Goal: Task Accomplishment & Management: Manage account settings

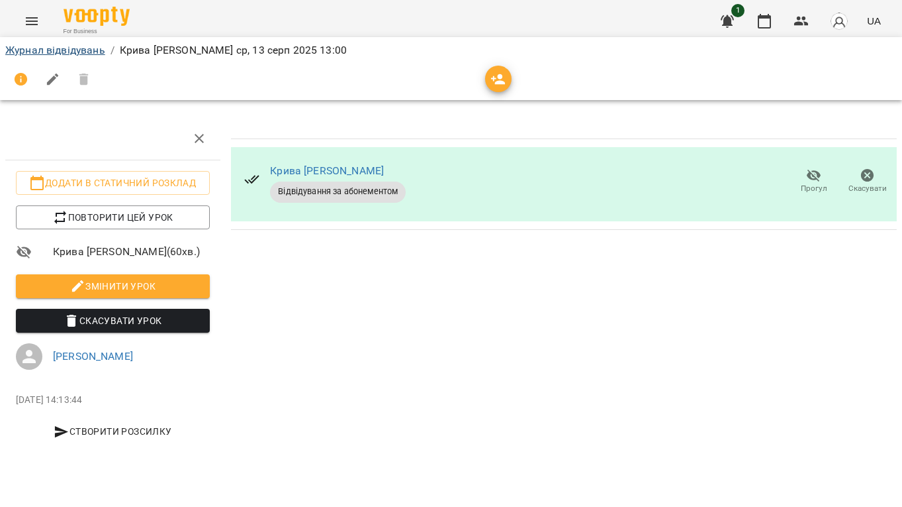
click at [89, 50] on link "Журнал відвідувань" at bounding box center [55, 50] width 100 height 13
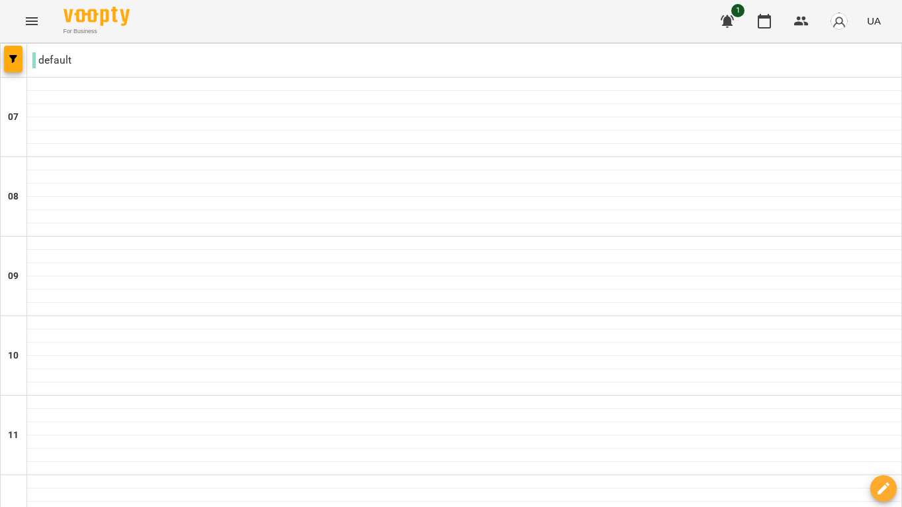
scroll to position [515, 0]
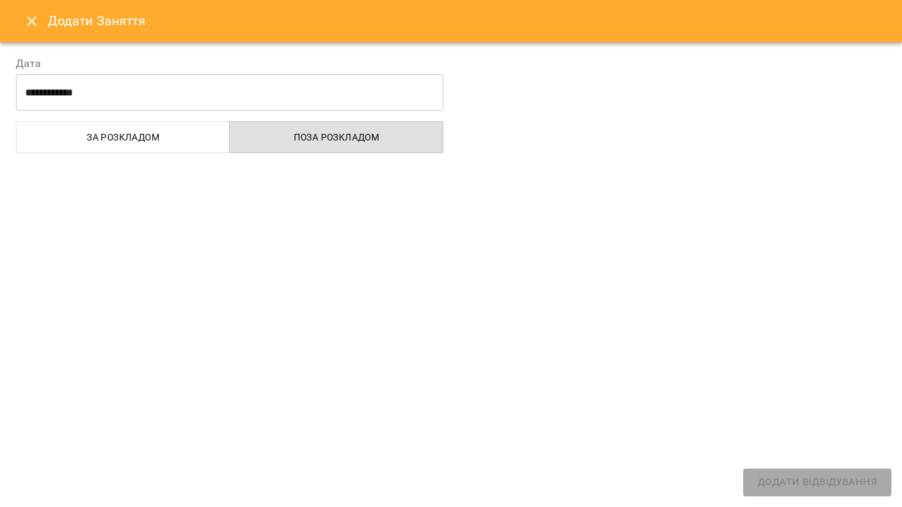
select select "**********"
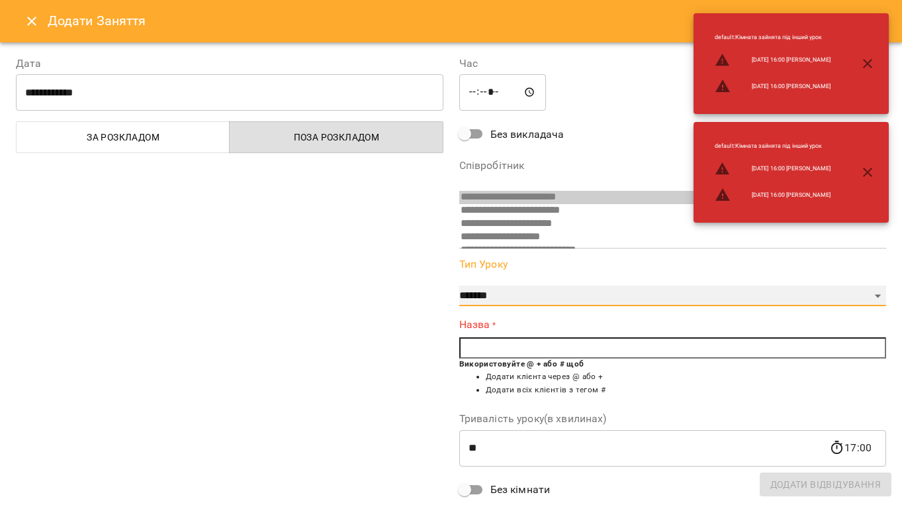
select select "**********"
click at [511, 344] on input "text" at bounding box center [674, 347] width 428 height 21
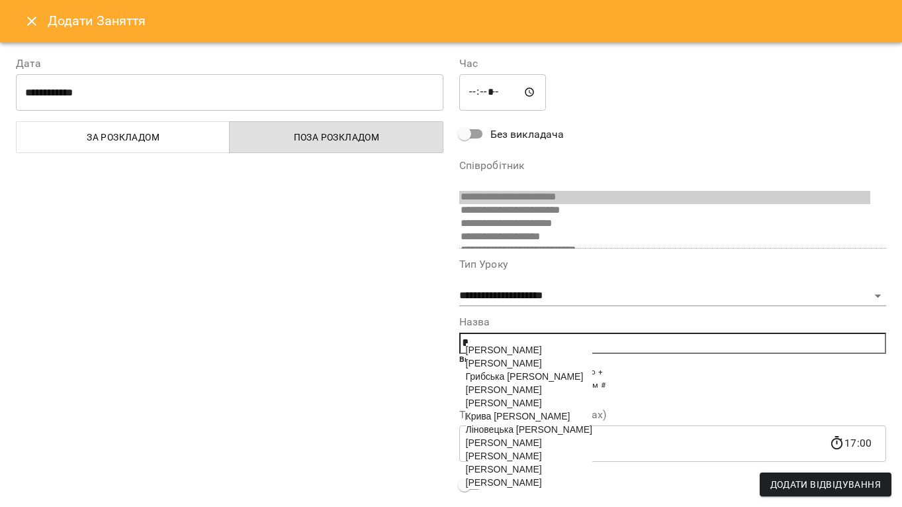
scroll to position [40, 0]
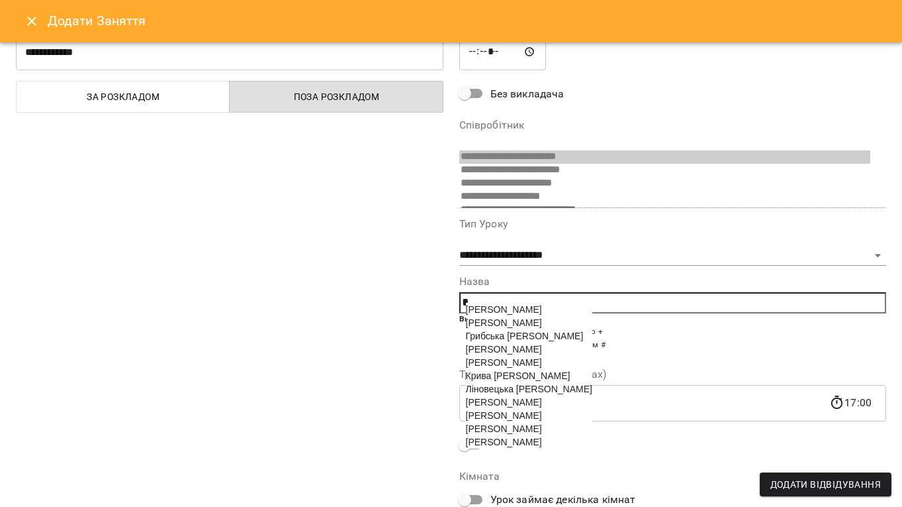
click at [528, 366] on span "[PERSON_NAME]" at bounding box center [504, 362] width 76 height 11
type input "**********"
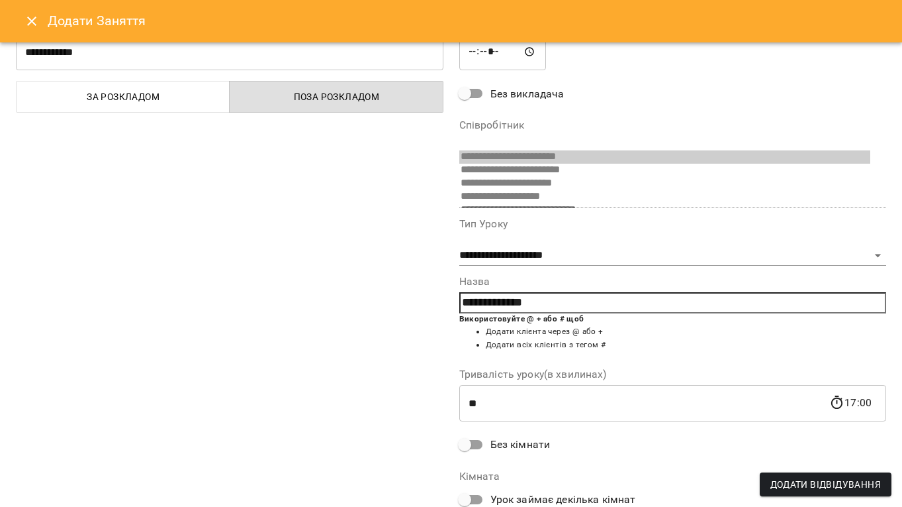
click at [497, 442] on span "Без кімнати" at bounding box center [521, 444] width 60 height 16
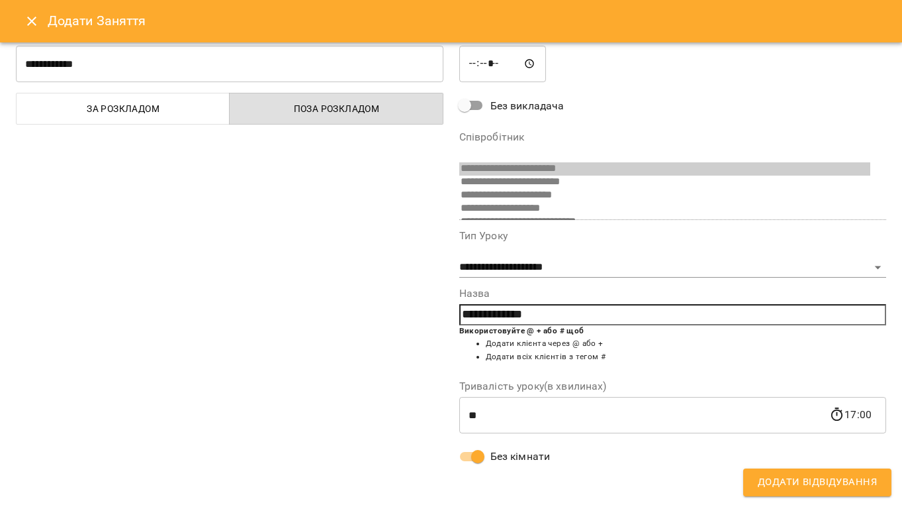
scroll to position [24, 0]
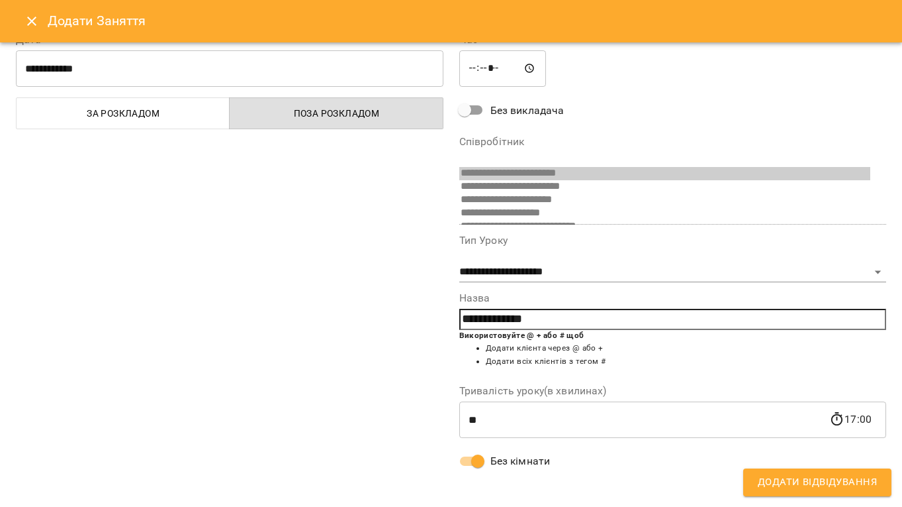
click at [774, 481] on span "Додати Відвідування" at bounding box center [817, 481] width 119 height 17
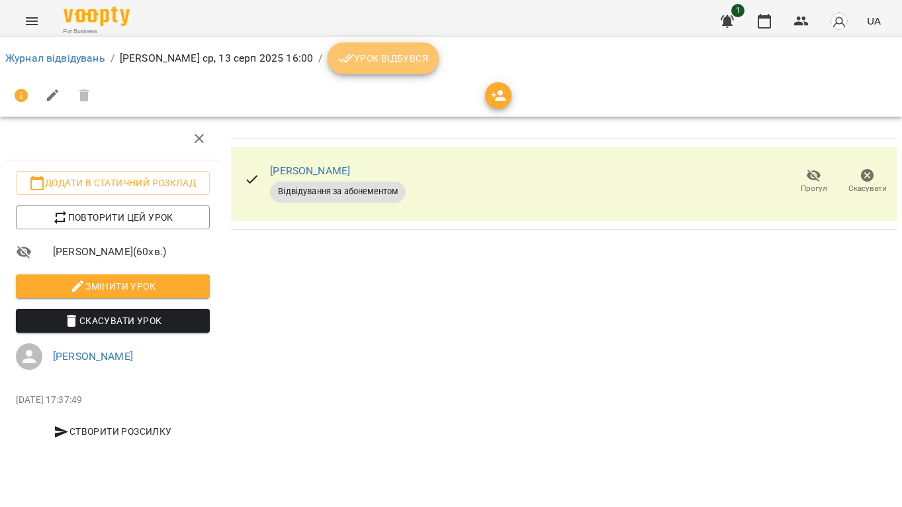
click at [386, 69] on button "Урок відбувся" at bounding box center [383, 58] width 111 height 32
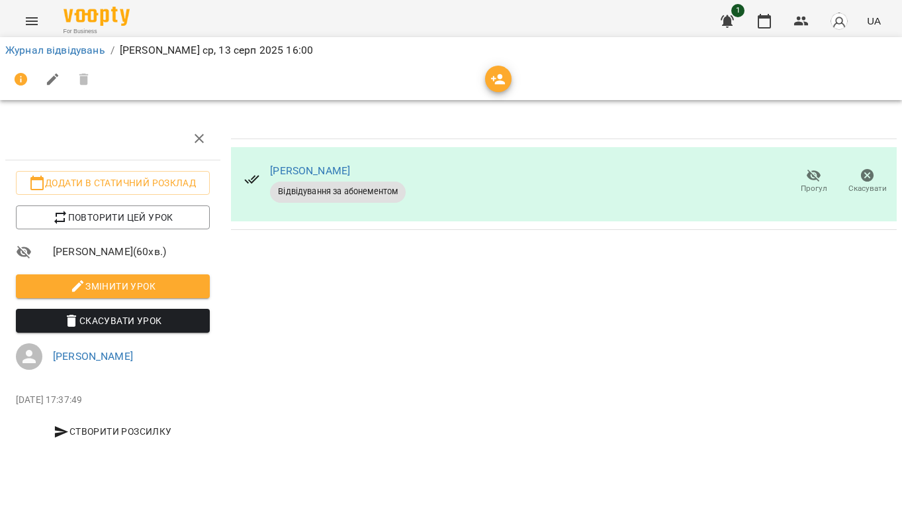
click at [842, 24] on img "button" at bounding box center [839, 21] width 19 height 19
click at [400, 283] on div at bounding box center [451, 253] width 902 height 507
click at [75, 55] on link "Журнал відвідувань" at bounding box center [55, 50] width 100 height 13
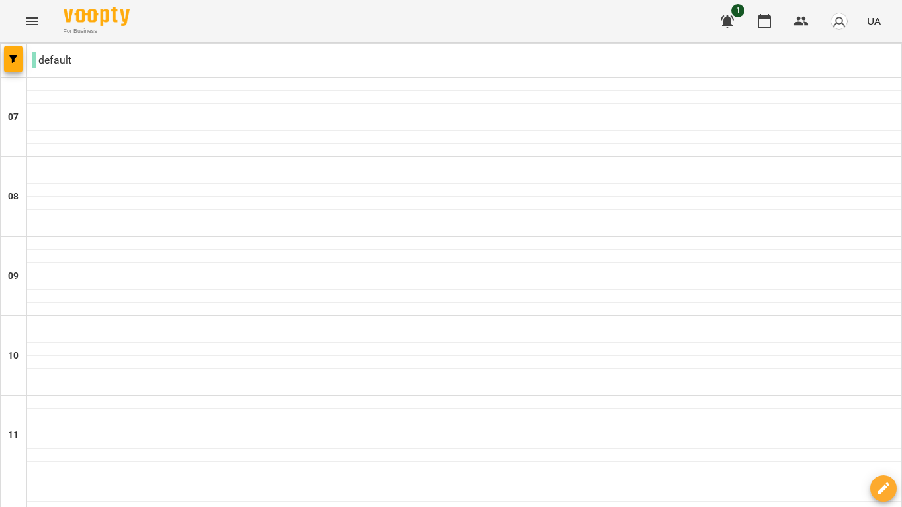
scroll to position [667, 0]
click at [832, 28] on img "button" at bounding box center [839, 21] width 19 height 19
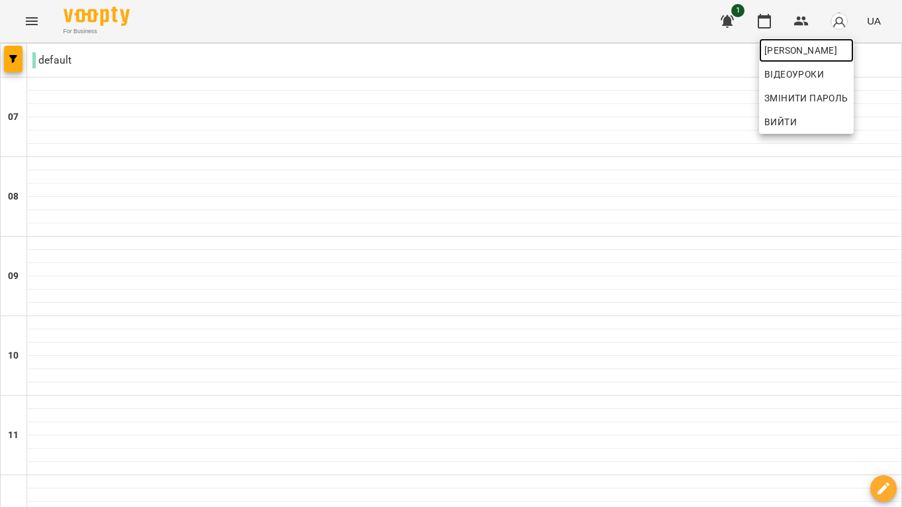
click at [804, 56] on span "[PERSON_NAME]" at bounding box center [807, 50] width 84 height 16
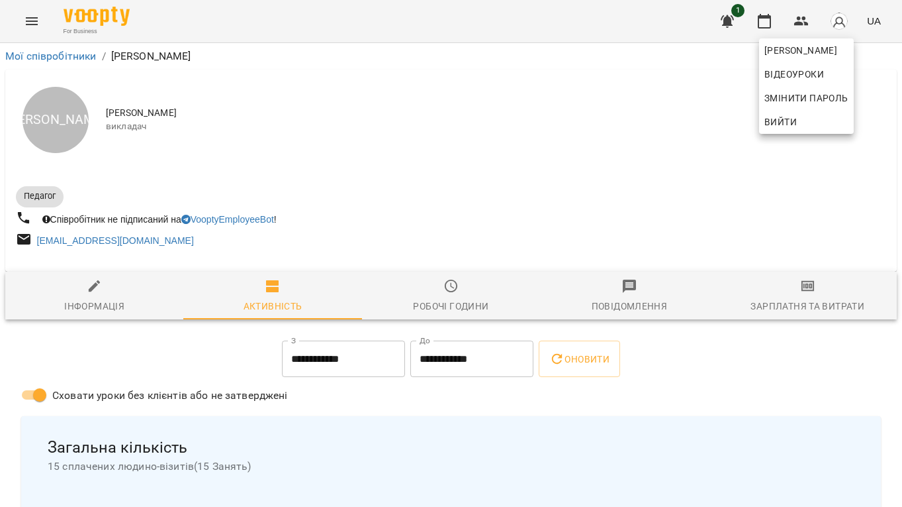
click at [268, 372] on div at bounding box center [451, 253] width 902 height 507
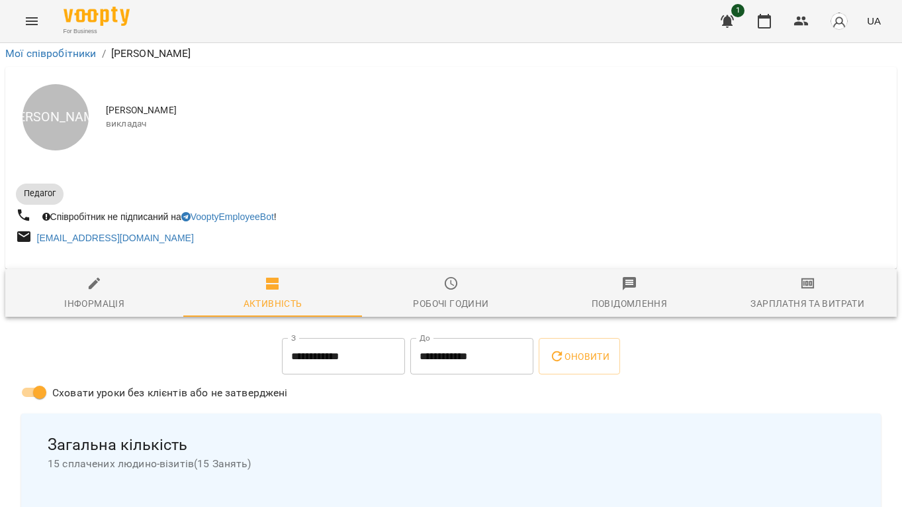
scroll to position [694, 0]
